Goal: Use online tool/utility: Use online tool/utility

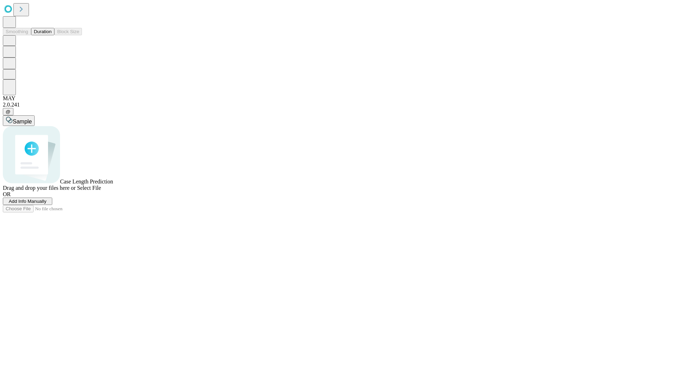
click at [52, 35] on button "Duration" at bounding box center [42, 31] width 23 height 7
click at [101, 191] on span "Select File" at bounding box center [89, 188] width 24 height 6
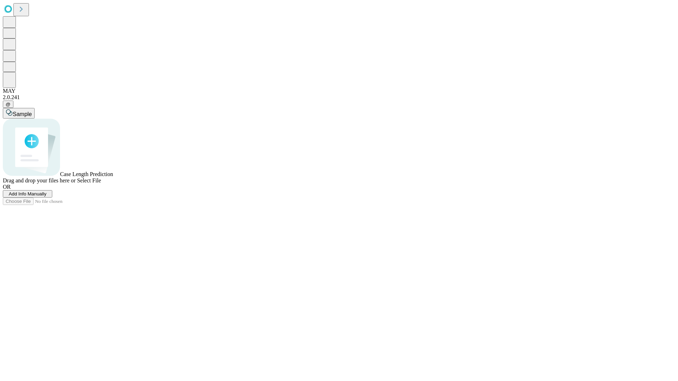
click at [101, 184] on span "Select File" at bounding box center [89, 181] width 24 height 6
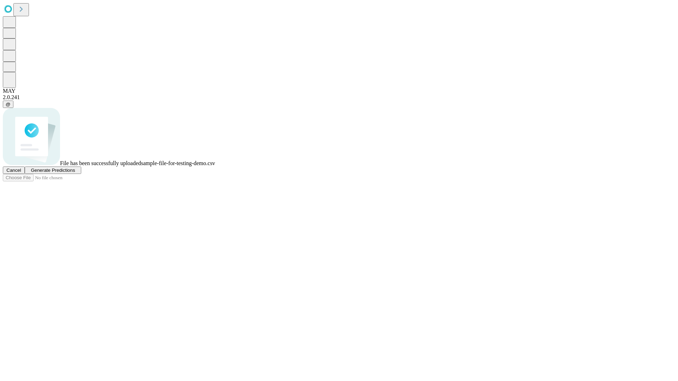
click at [75, 173] on span "Generate Predictions" at bounding box center [53, 170] width 44 height 5
